Goal: Task Accomplishment & Management: Use online tool/utility

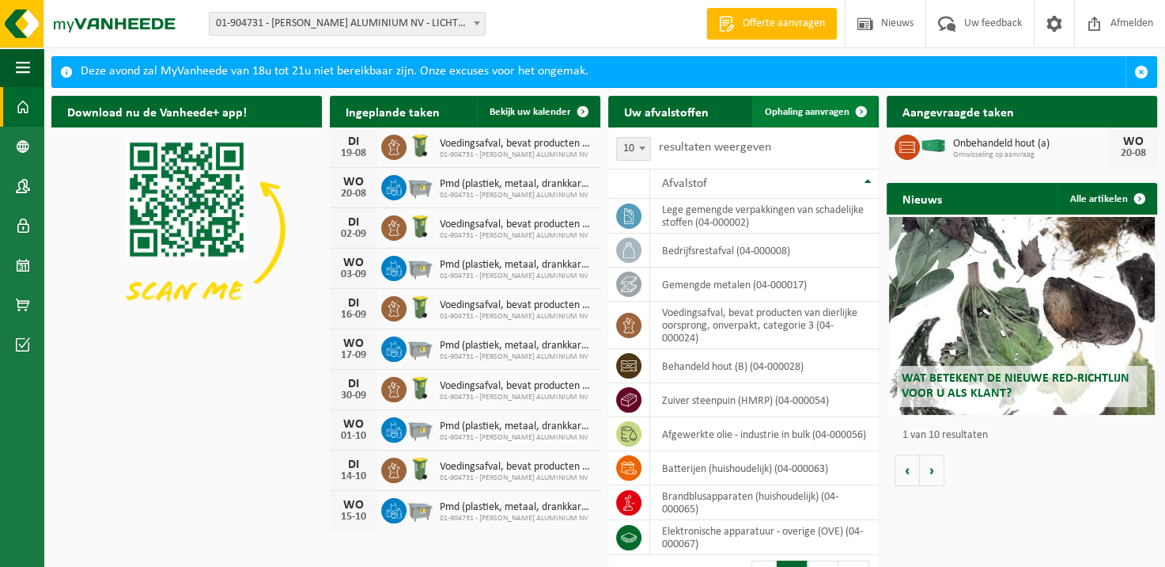
click at [840, 109] on span "Ophaling aanvragen" at bounding box center [807, 112] width 85 height 10
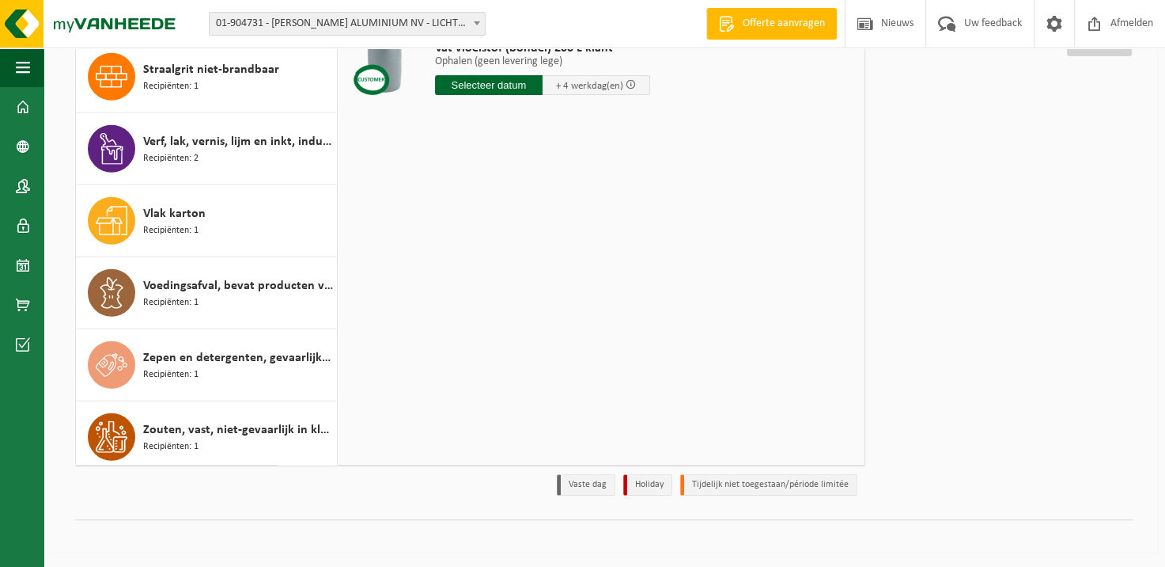
scroll to position [3985, 0]
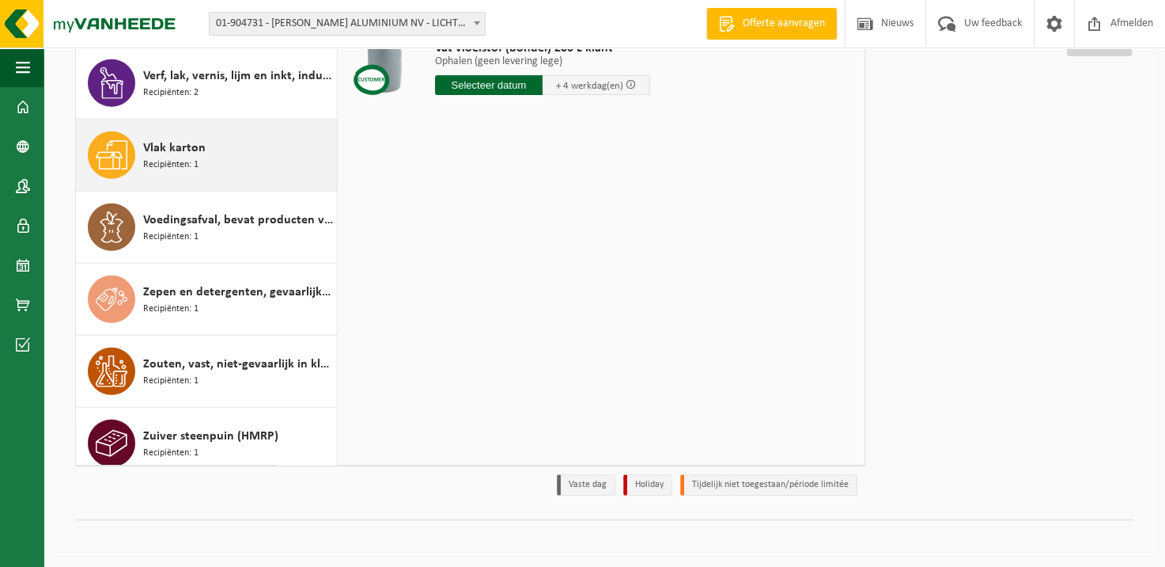
click at [196, 157] on span "Recipiënten: 1" at bounding box center [170, 164] width 55 height 15
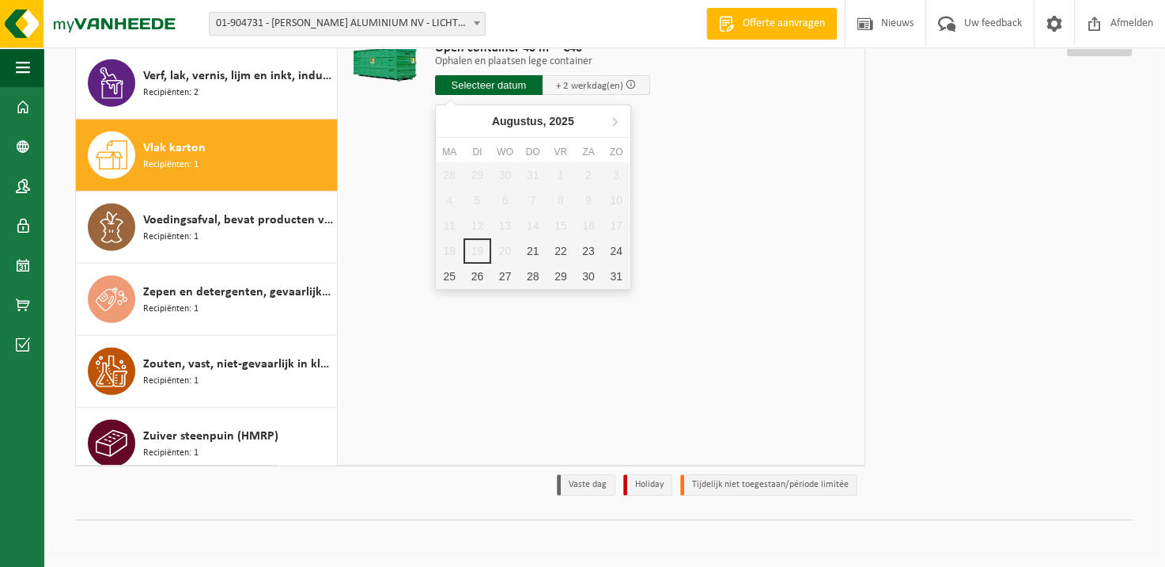
click at [506, 87] on input "text" at bounding box center [489, 85] width 108 height 20
click at [567, 244] on div "22" at bounding box center [561, 250] width 28 height 25
type input "Van [DATE]"
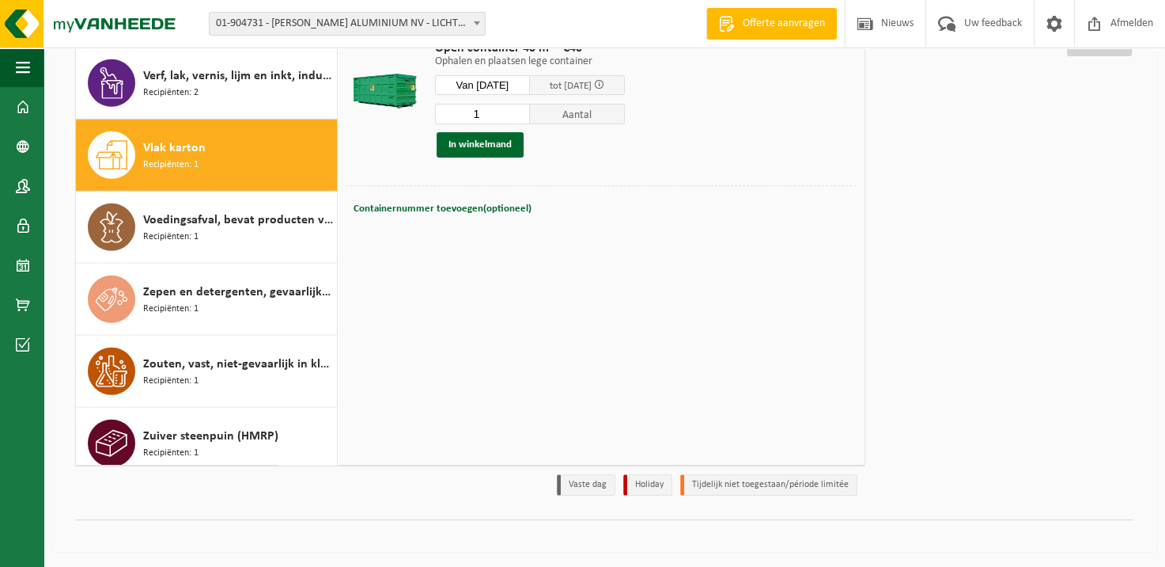
click at [396, 228] on div "Containernummer toevoegen(optioneel) Annuleren" at bounding box center [602, 208] width 510 height 47
click at [362, 228] on div "Containernummer toevoegen(optioneel) Annuleren" at bounding box center [602, 208] width 510 height 47
click at [494, 138] on button "In winkelmand" at bounding box center [480, 144] width 87 height 25
click at [386, 236] on td "Containernummer toevoegen(optioneel) Annuleren" at bounding box center [602, 212] width 510 height 55
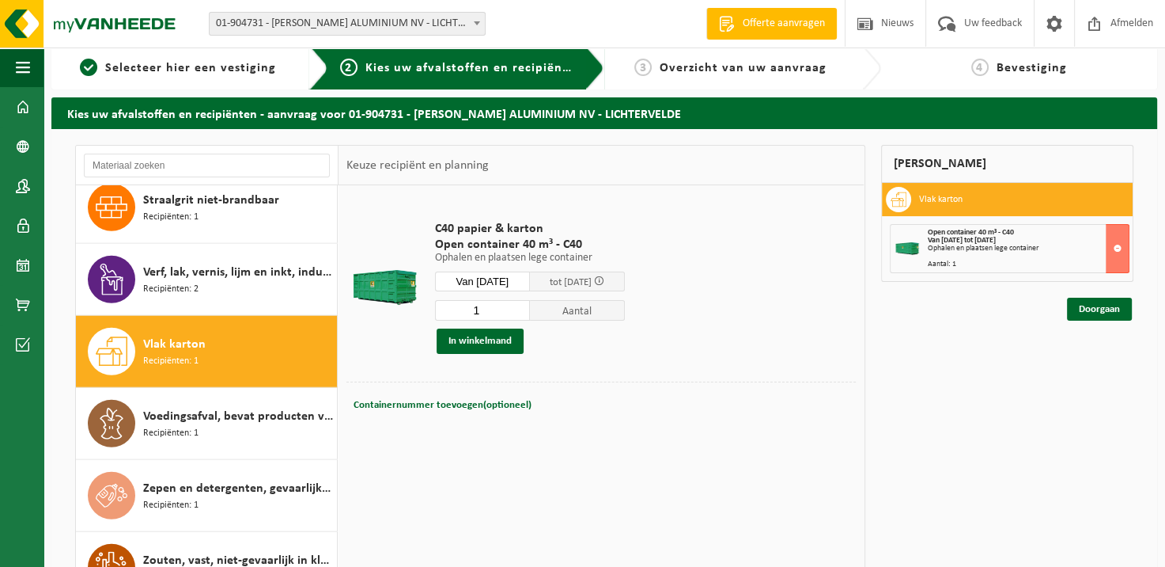
scroll to position [0, 0]
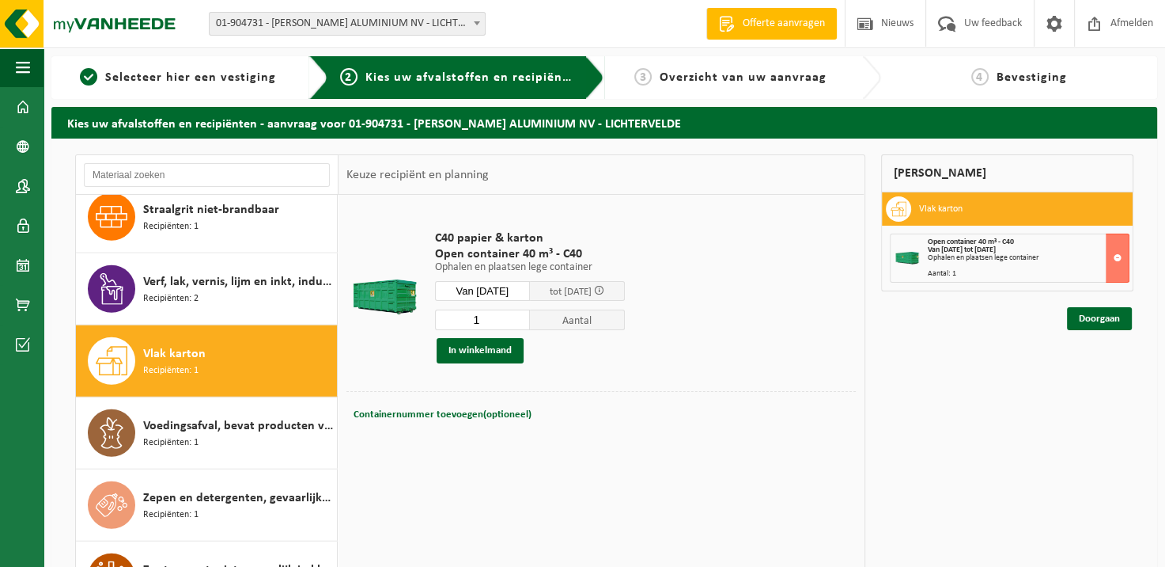
click at [382, 425] on div "Containernummer toevoegen(optioneel) Annuleren" at bounding box center [602, 414] width 510 height 47
click at [427, 423] on button "Containernummer toevoegen(optioneel) Annuleren" at bounding box center [442, 415] width 181 height 22
type input "1576"
click at [1109, 320] on link "Doorgaan" at bounding box center [1099, 318] width 65 height 23
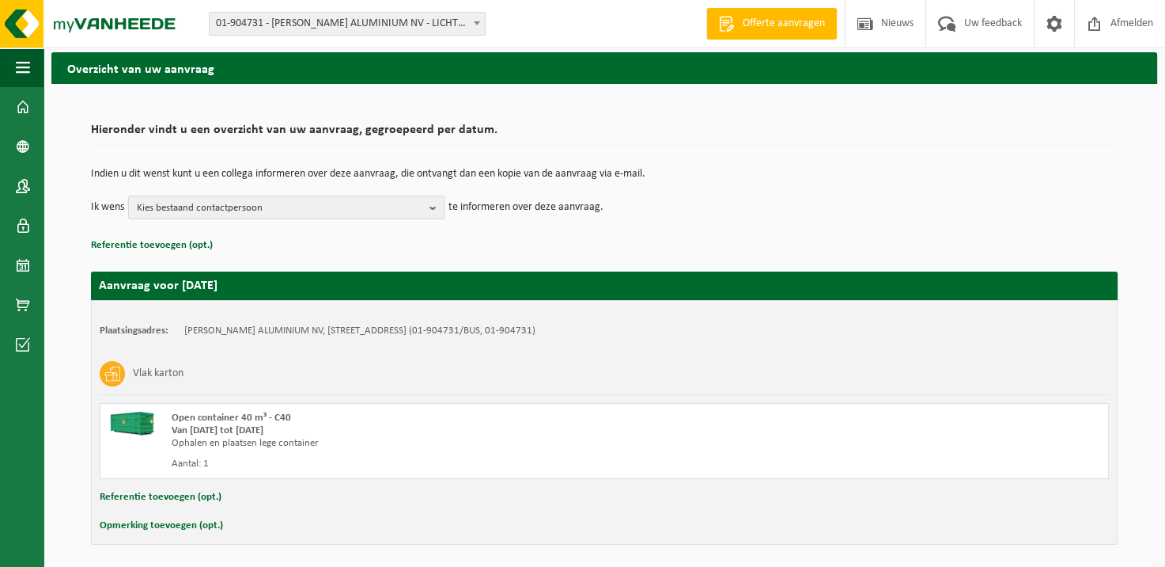
scroll to position [111, 0]
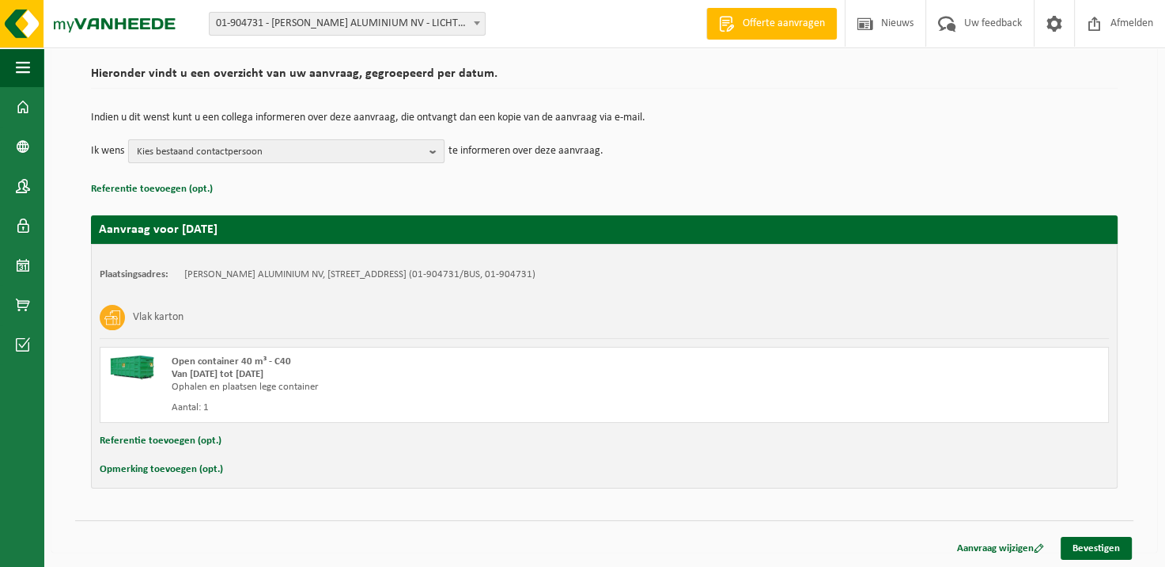
click at [436, 153] on b "button" at bounding box center [437, 151] width 14 height 22
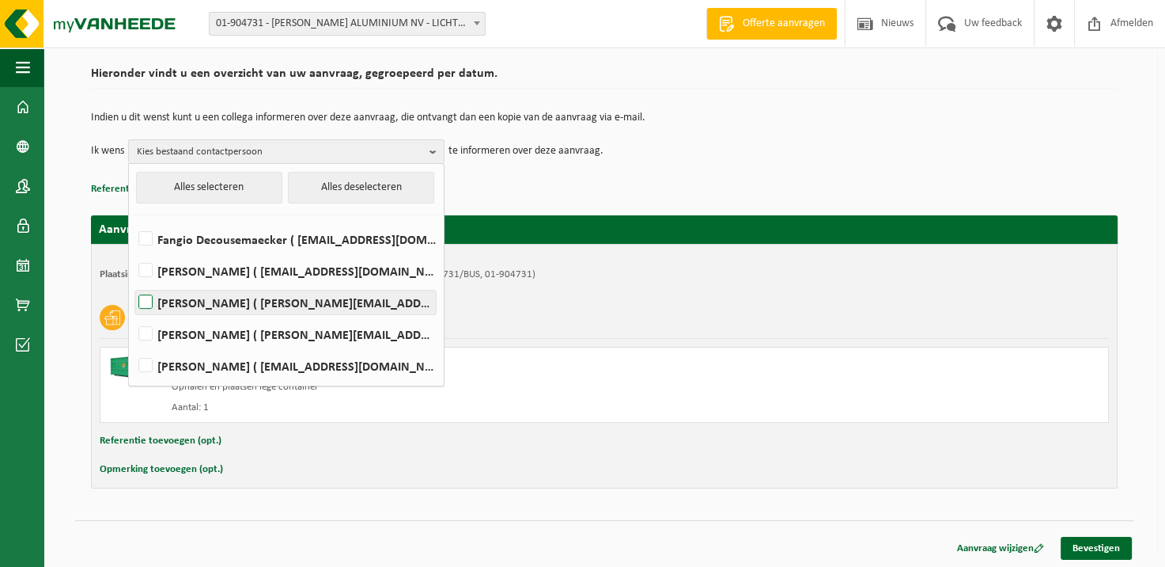
click at [148, 303] on label "Alexy Thomas ( alexy.thomas@hydro.com )" at bounding box center [285, 302] width 301 height 24
click at [133, 282] on input "Alexy Thomas ( alexy.thomas@hydro.com )" at bounding box center [132, 282] width 1 height 1
checkbox input "true"
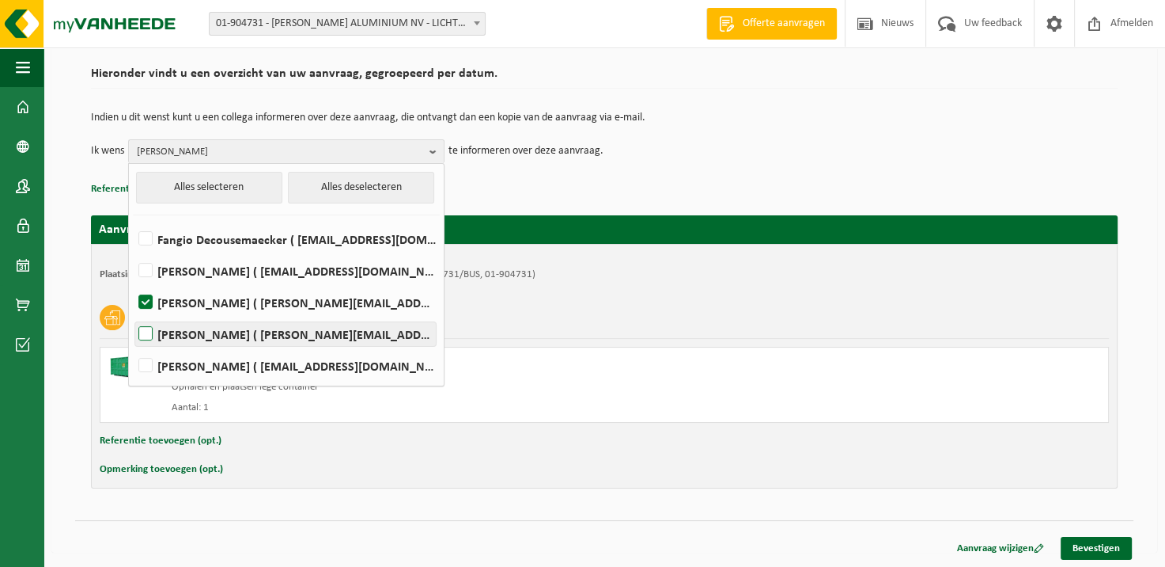
click at [149, 329] on label "EDDY VERMEERSCH ( eddy.vermeersch@vanheede.com )" at bounding box center [285, 334] width 301 height 24
click at [133, 314] on input "EDDY VERMEERSCH ( eddy.vermeersch@vanheede.com )" at bounding box center [132, 313] width 1 height 1
checkbox input "true"
click at [564, 313] on div "Vlak karton" at bounding box center [605, 317] width 1010 height 41
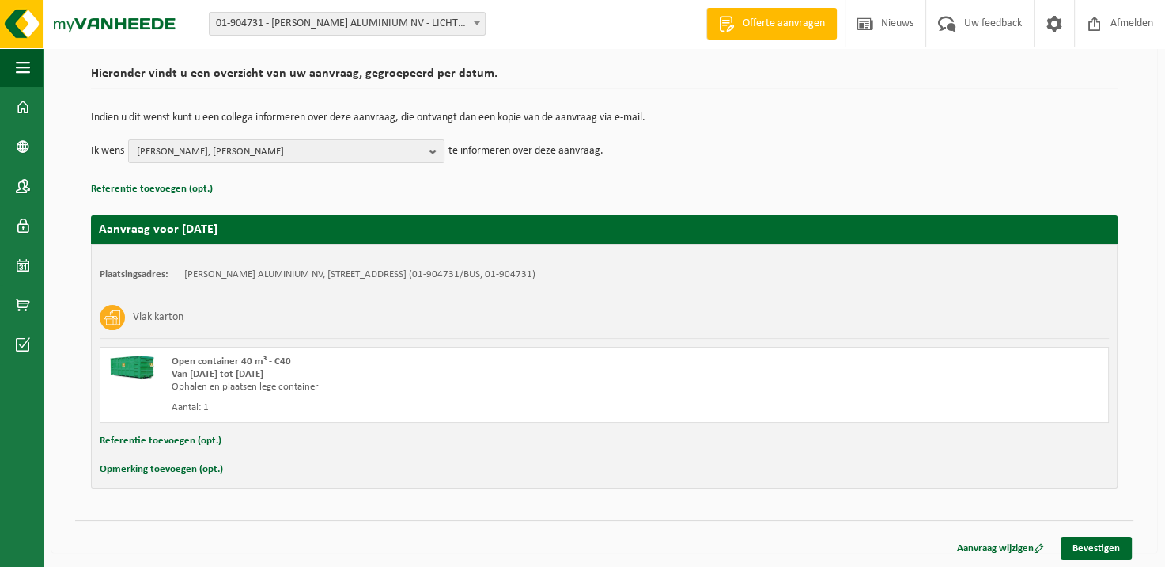
click at [234, 440] on div "Referentie toevoegen (opt.)" at bounding box center [605, 440] width 1010 height 21
click at [215, 442] on button "Referentie toevoegen (opt.)" at bounding box center [161, 440] width 122 height 21
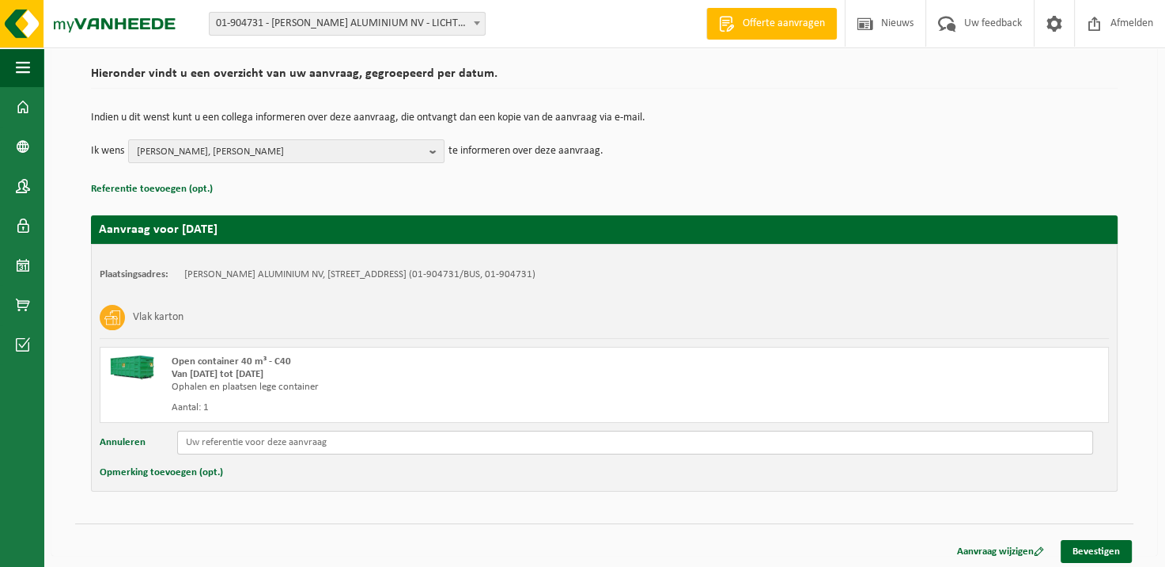
click at [215, 442] on input "text" at bounding box center [635, 442] width 916 height 24
type input "1"
type input "cont 1576"
click at [1092, 540] on link "Bevestigen" at bounding box center [1096, 551] width 71 height 23
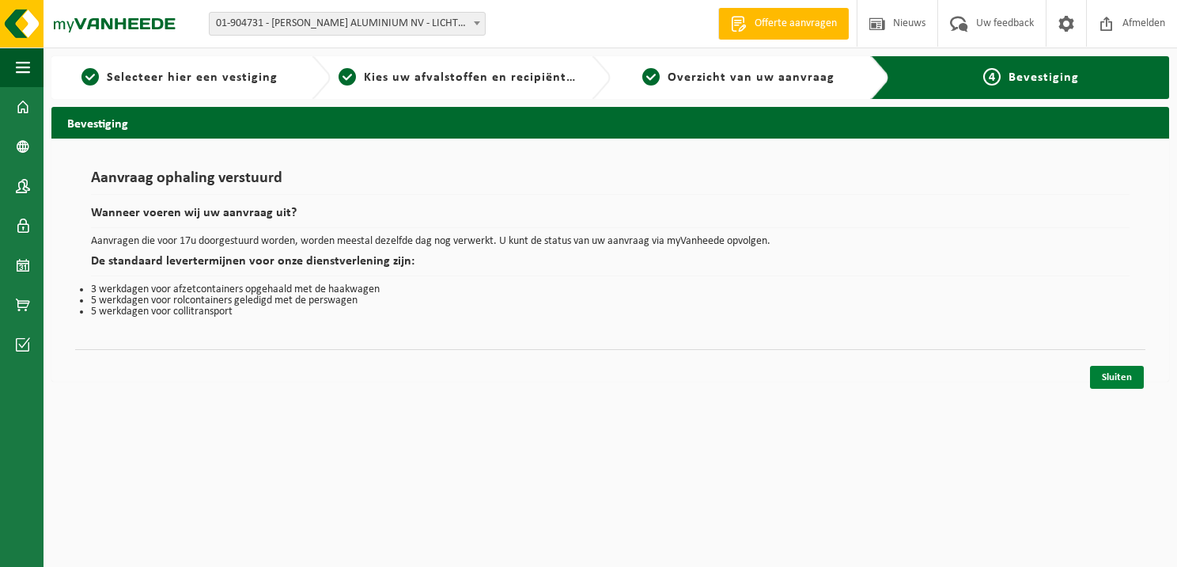
click at [1113, 370] on link "Sluiten" at bounding box center [1117, 377] width 54 height 23
